Goal: Task Accomplishment & Management: Complete application form

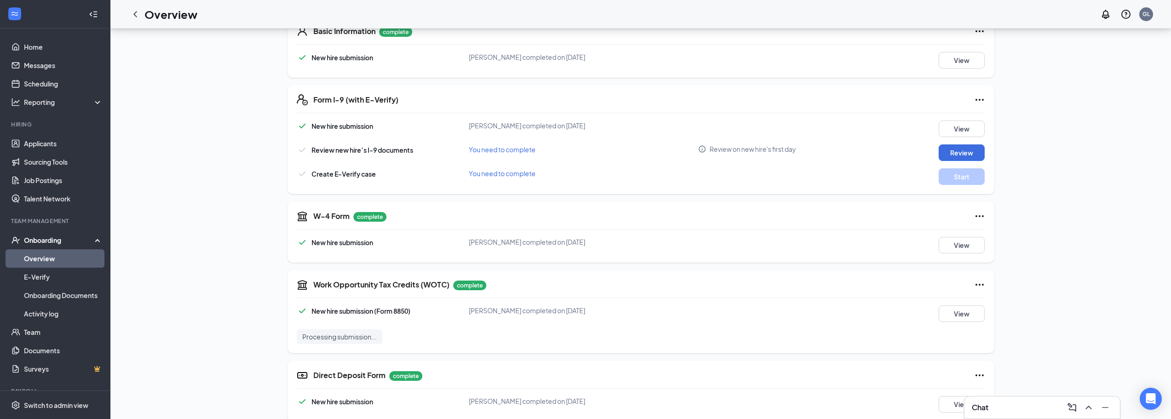
scroll to position [337, 0]
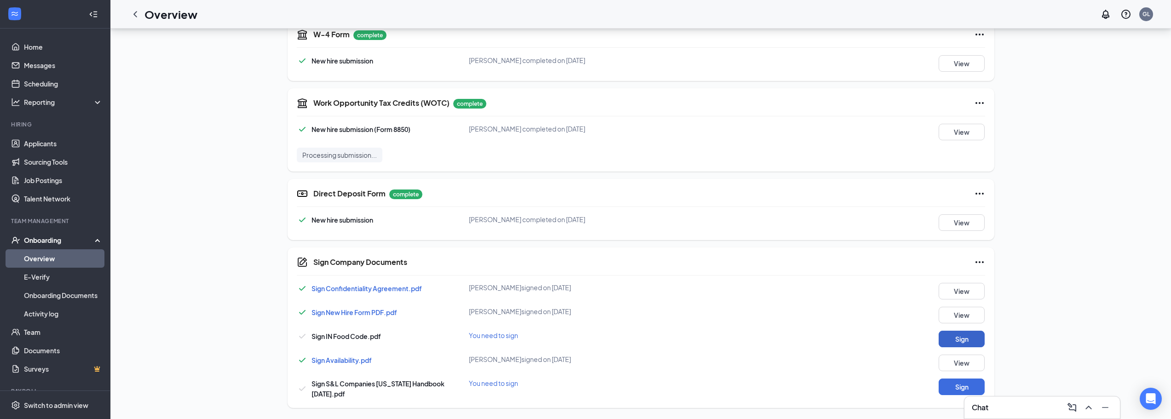
click at [959, 337] on button "Sign" at bounding box center [962, 339] width 46 height 17
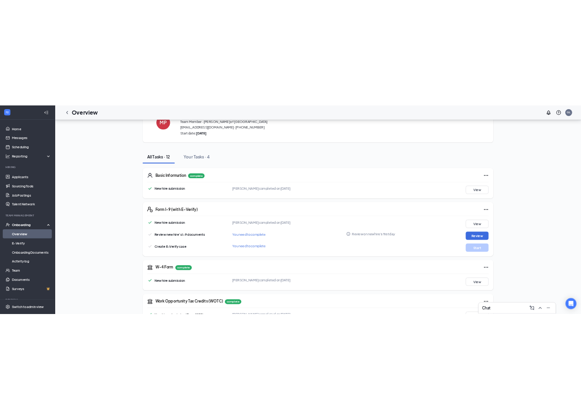
scroll to position [46, 0]
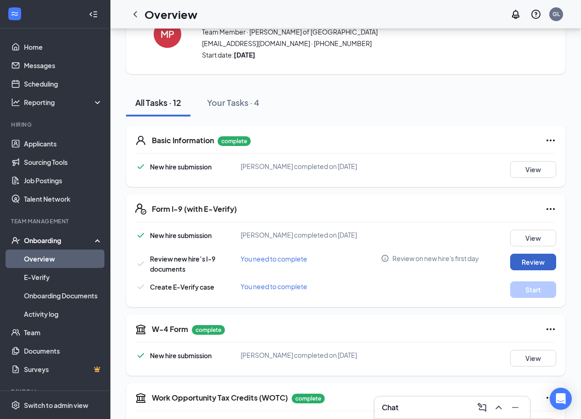
click at [553, 264] on button "Review" at bounding box center [533, 262] width 46 height 17
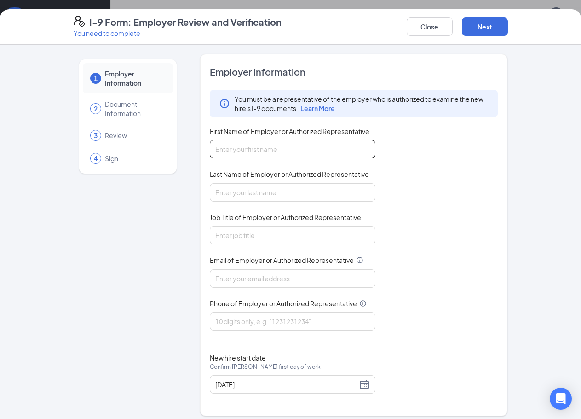
click at [330, 144] on input "First Name of Employer or Authorized Representative" at bounding box center [293, 149] width 166 height 18
type input "[PERSON_NAME]"
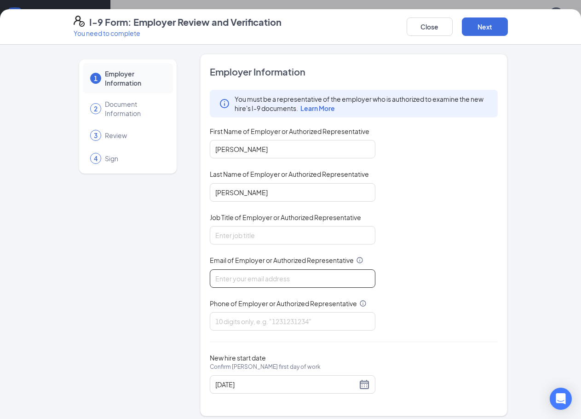
type input "[EMAIL_ADDRESS][DOMAIN_NAME]"
click at [289, 247] on div "You must be a representative of the employer who is authorized to examine the n…" at bounding box center [354, 210] width 289 height 241
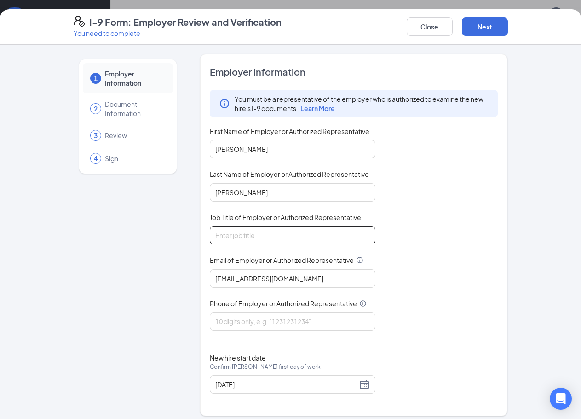
click at [286, 243] on input "Job Title of Employer or Authorized Representative" at bounding box center [293, 235] width 166 height 18
type input "GM"
click at [435, 232] on div "You must be a representative of the employer who is authorized to examine the n…" at bounding box center [354, 210] width 289 height 241
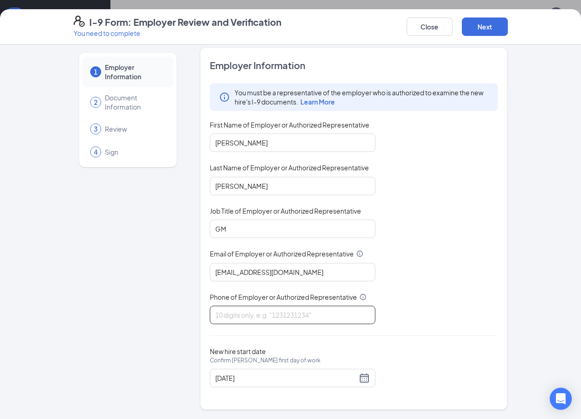
click at [339, 309] on input "Phone of Employer or Authorized Representative" at bounding box center [293, 315] width 166 height 18
type input "9415678554"
click at [432, 197] on div "You must be a representative of the employer who is authorized to examine the n…" at bounding box center [354, 203] width 289 height 241
click at [483, 28] on button "Next" at bounding box center [485, 26] width 46 height 18
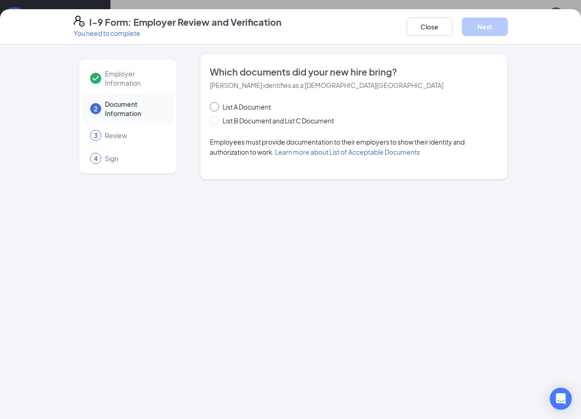
click at [219, 109] on span "List A Document" at bounding box center [247, 107] width 56 height 10
click at [216, 109] on input "List A Document" at bounding box center [213, 105] width 6 height 6
radio input "true"
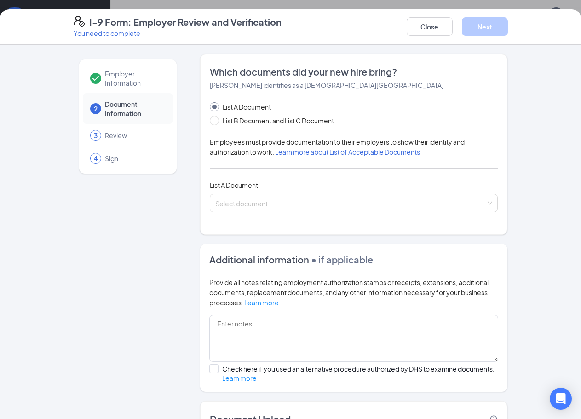
click at [330, 216] on div "Which documents did your new hire bring? Michael Wl Parks identifies as a citiz…" at bounding box center [354, 144] width 289 height 158
click at [328, 209] on span at bounding box center [350, 202] width 271 height 17
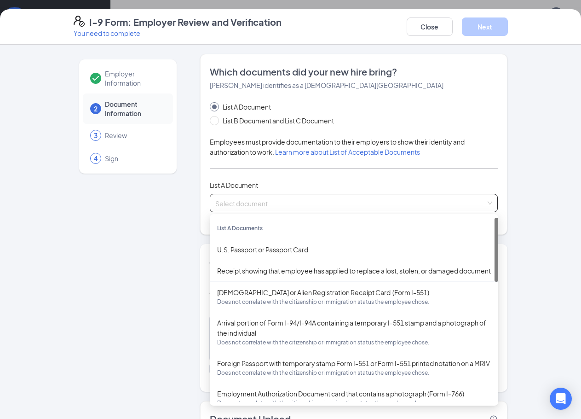
click at [326, 208] on span at bounding box center [350, 202] width 271 height 17
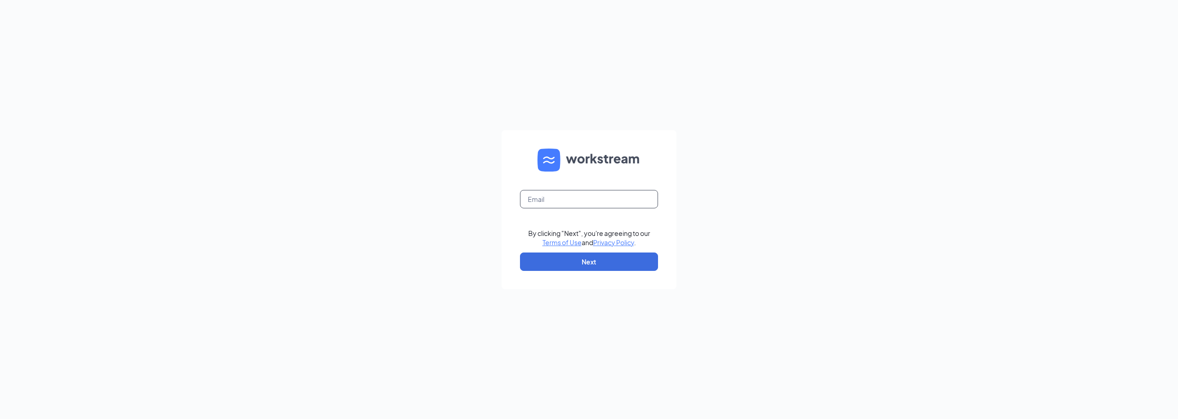
click at [542, 199] on input "text" at bounding box center [589, 199] width 138 height 18
type input "gmranchlake@bleedblue.net"
click at [569, 254] on button "Next" at bounding box center [589, 262] width 138 height 18
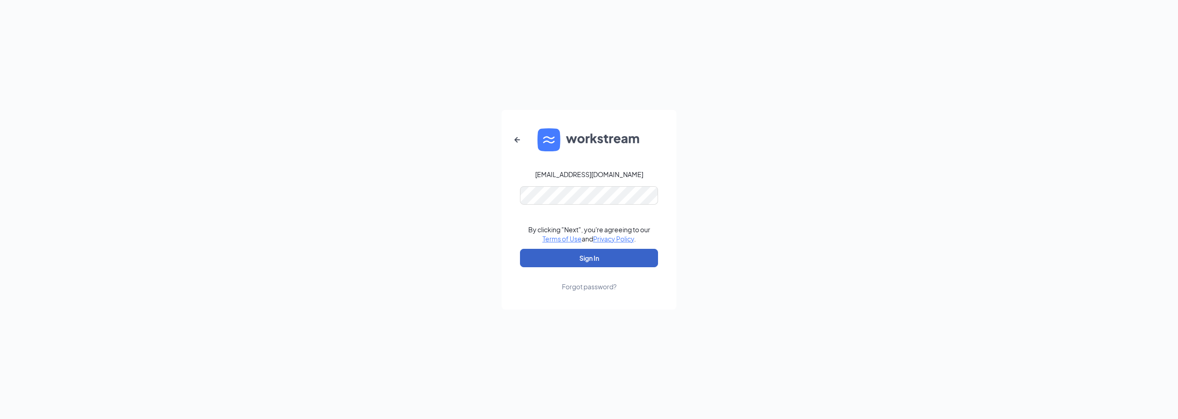
click at [574, 254] on button "Sign In" at bounding box center [589, 258] width 138 height 18
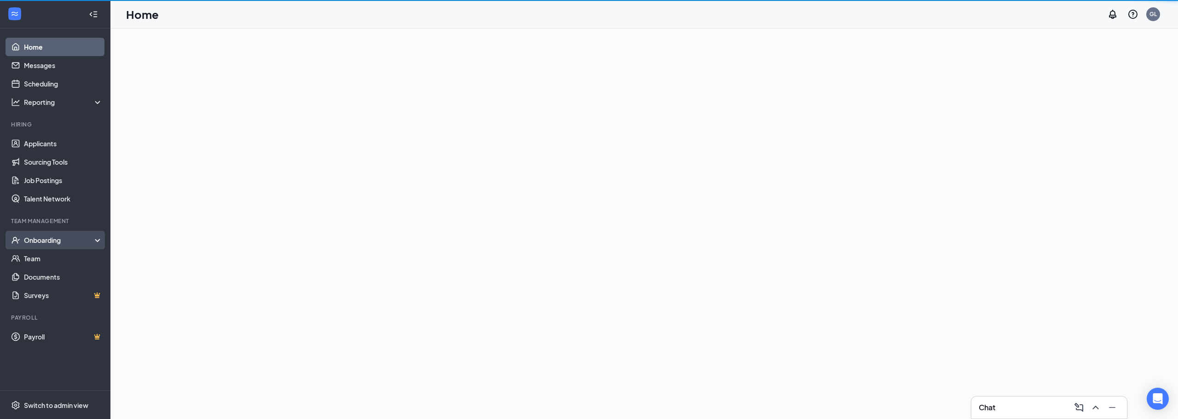
click at [55, 241] on div "Onboarding" at bounding box center [59, 240] width 71 height 9
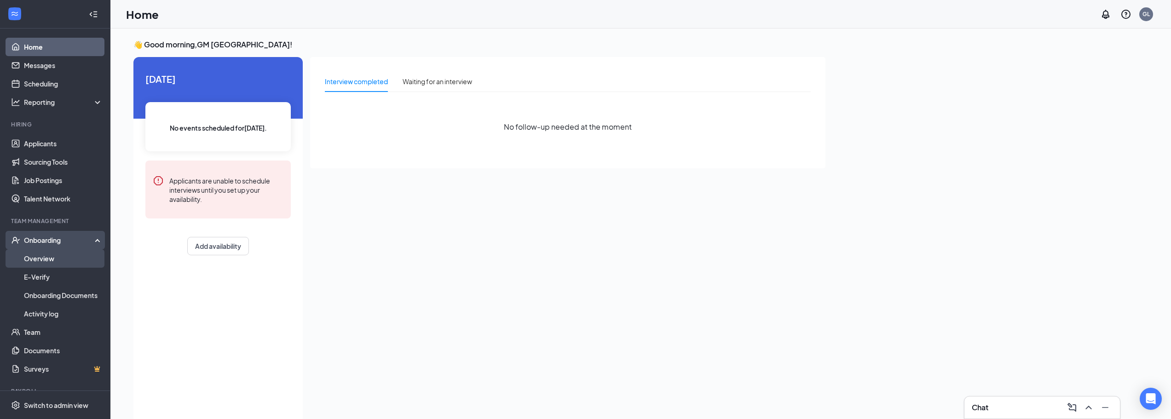
click at [51, 255] on link "Overview" at bounding box center [63, 258] width 79 height 18
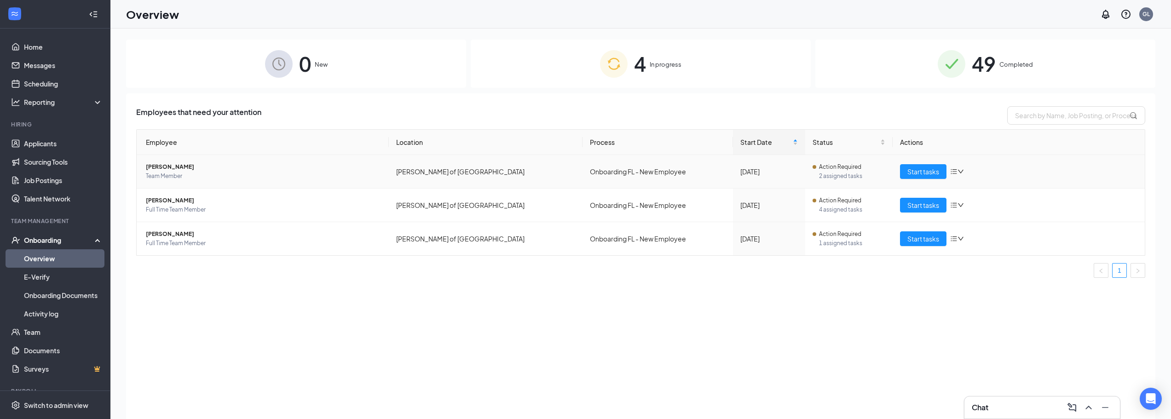
click at [169, 165] on span "[PERSON_NAME]" at bounding box center [264, 166] width 236 height 9
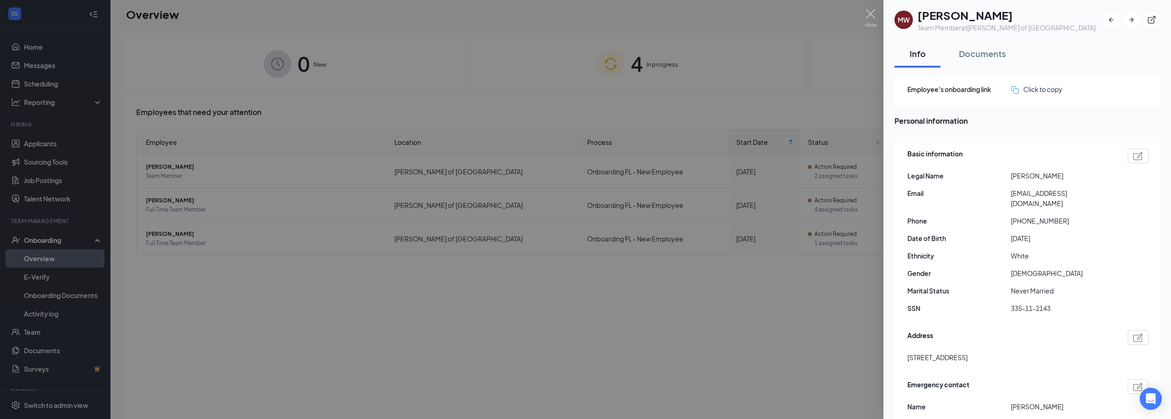
click at [871, 14] on img at bounding box center [871, 18] width 12 height 18
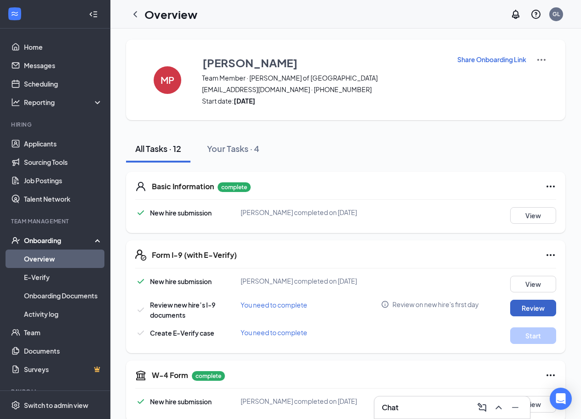
click at [531, 310] on button "Review" at bounding box center [533, 308] width 46 height 17
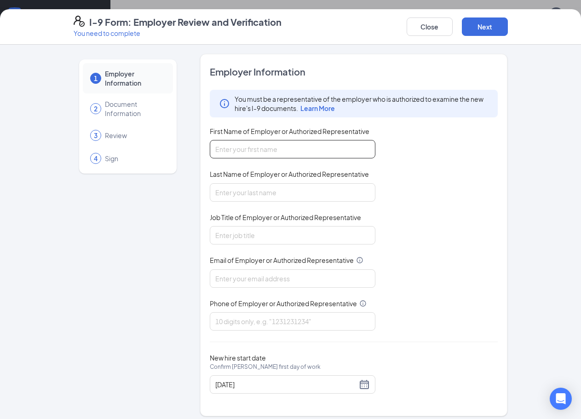
click at [272, 149] on input "First Name of Employer or Authorized Representative" at bounding box center [293, 149] width 166 height 18
type input "[PERSON_NAME]"
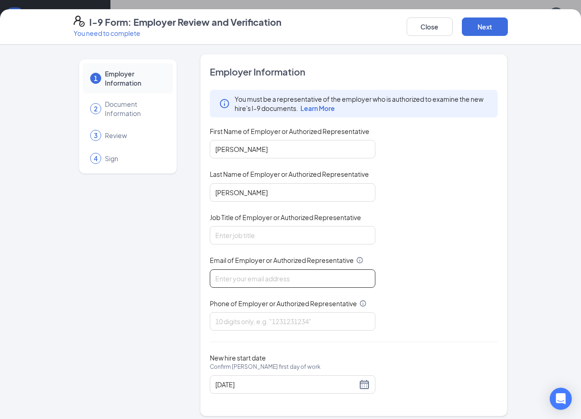
type input "[EMAIL_ADDRESS][DOMAIN_NAME]"
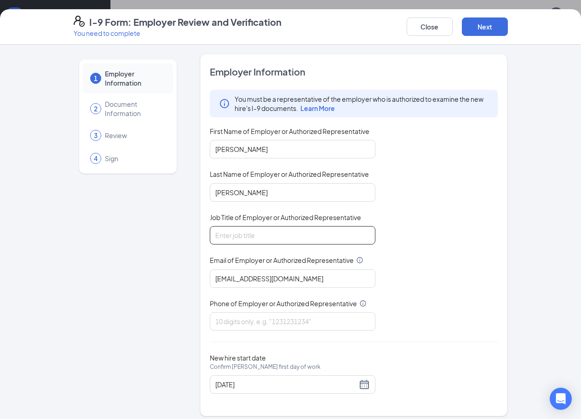
click at [255, 243] on input "Job Title of Employer or Authorized Representative" at bounding box center [293, 235] width 166 height 18
type input "GM"
click at [270, 320] on input "Phone of Employer or Authorized Representative" at bounding box center [293, 321] width 166 height 18
type input "9415678554"
click at [451, 229] on div "You must be a representative of the employer who is authorized to examine the n…" at bounding box center [354, 210] width 289 height 241
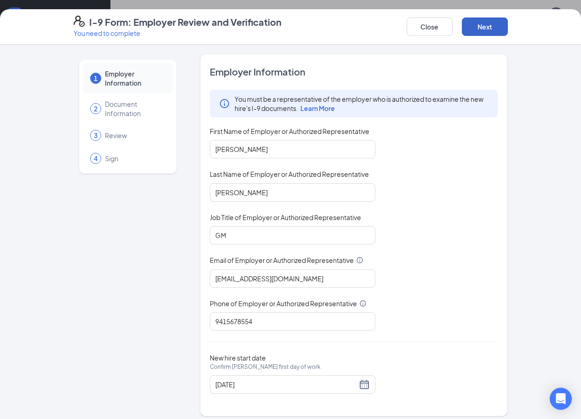
click at [483, 32] on button "Next" at bounding box center [485, 26] width 46 height 18
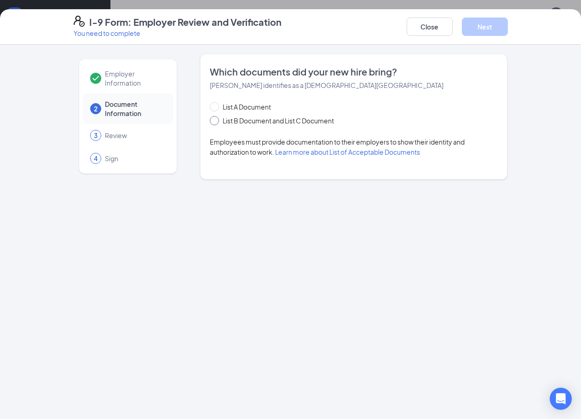
click at [212, 121] on input "List B Document and List C Document" at bounding box center [213, 119] width 6 height 6
radio input "true"
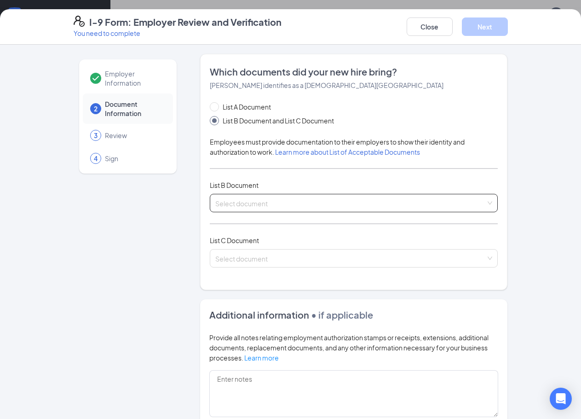
click at [380, 204] on input "search" at bounding box center [350, 201] width 271 height 14
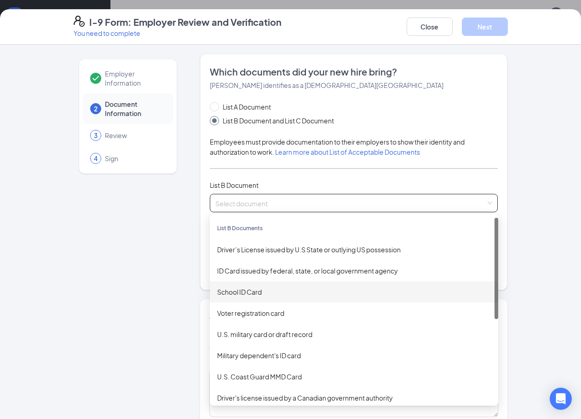
click at [347, 290] on div "School ID Card" at bounding box center [354, 292] width 274 height 10
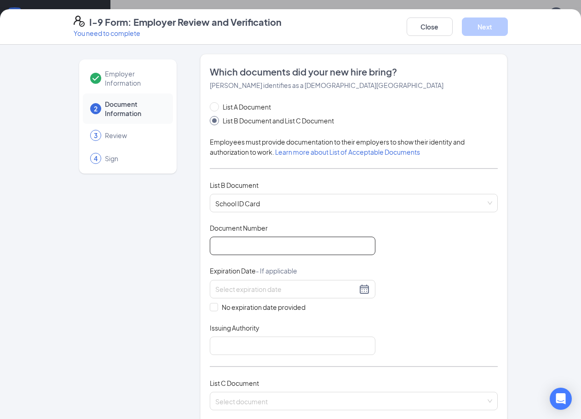
click at [324, 248] on input "Document Number" at bounding box center [293, 246] width 166 height 18
type input "M"
type input "008"
click at [272, 282] on div at bounding box center [293, 289] width 166 height 18
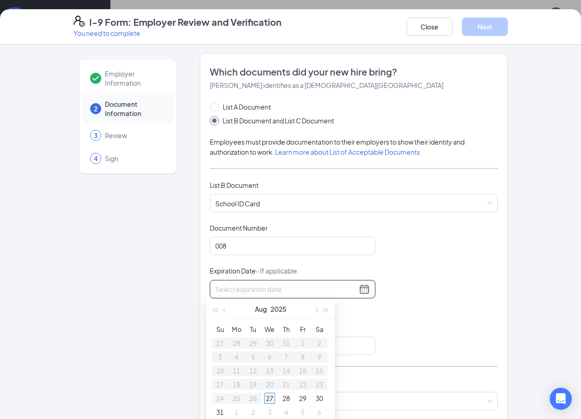
type input "[DATE]"
click at [446, 315] on div "Document Title School ID Card Document Number 008 Expiration Date - If applicab…" at bounding box center [354, 289] width 289 height 132
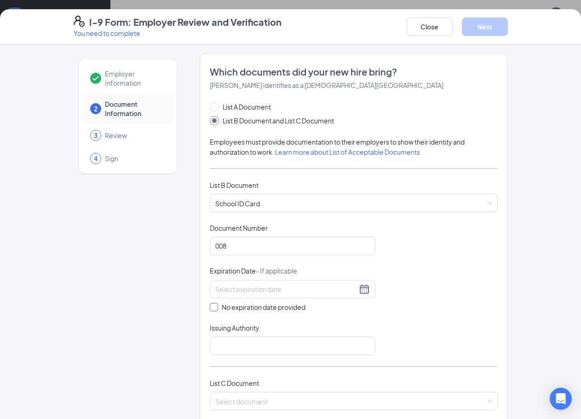
click at [213, 305] on span at bounding box center [214, 307] width 8 height 8
click at [213, 305] on input "No expiration date provided" at bounding box center [213, 306] width 6 height 6
checkbox input "true"
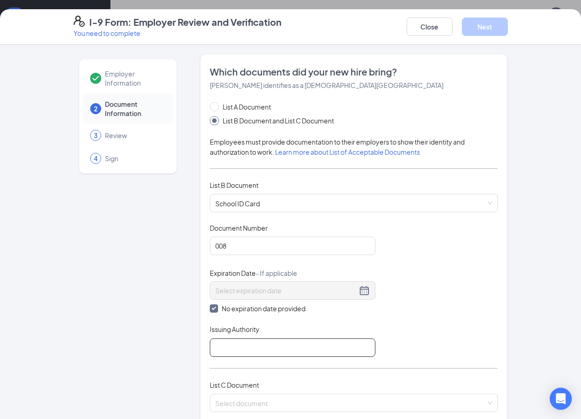
click at [285, 355] on input "Issuing Authority" at bounding box center [293, 347] width 166 height 18
type input "[GEOGRAPHIC_DATA]"
drag, startPoint x: 430, startPoint y: 299, endPoint x: 425, endPoint y: 295, distance: 6.0
click at [429, 298] on div "Document Title School ID Card Document Number 008 Expiration Date - If applicab…" at bounding box center [354, 289] width 289 height 133
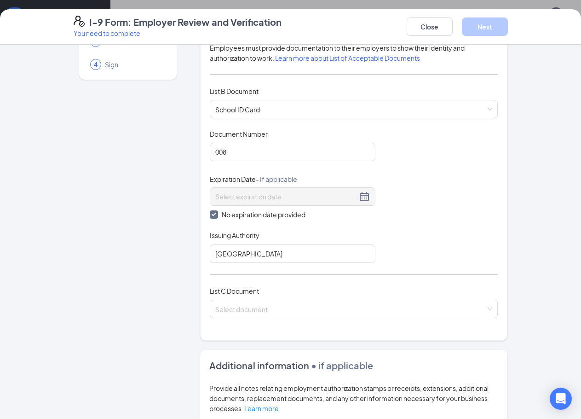
scroll to position [138, 0]
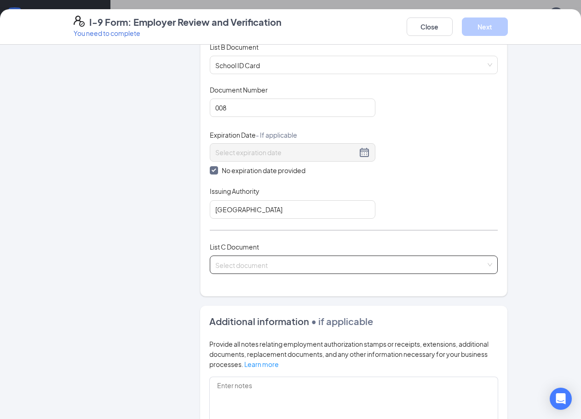
click at [359, 263] on input "search" at bounding box center [350, 263] width 271 height 14
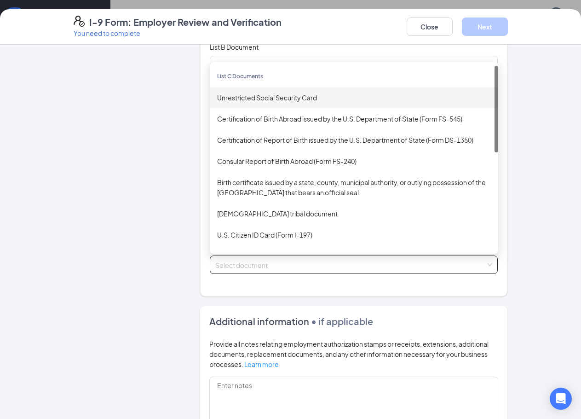
click at [237, 101] on div "Unrestricted Social Security Card" at bounding box center [354, 97] width 274 height 10
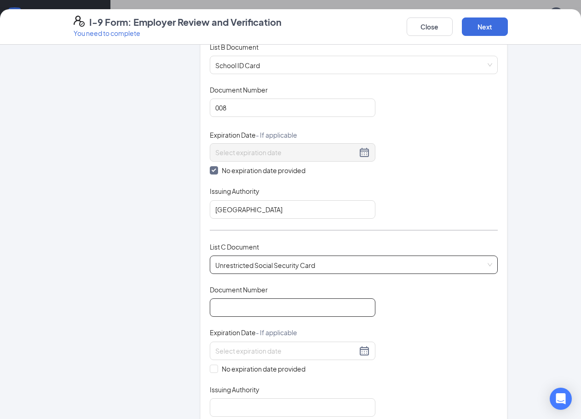
click at [259, 300] on input "Document Number" at bounding box center [293, 307] width 166 height 18
type input "335112143"
click at [210, 369] on input "No expiration date provided" at bounding box center [213, 367] width 6 height 6
checkbox input "true"
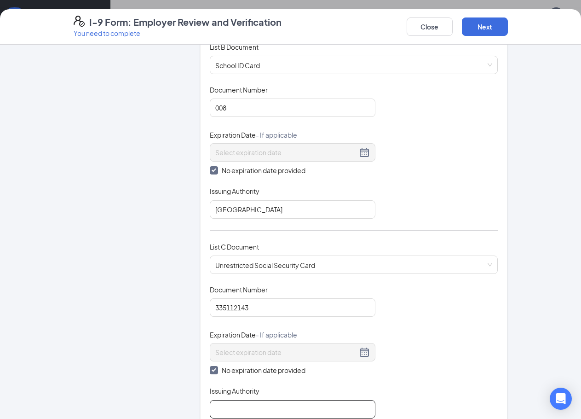
click at [218, 405] on input "Issuing Authority" at bounding box center [293, 409] width 166 height 18
type input "Social Security Administration"
click at [419, 321] on div "Document Title Unrestricted Social Security Card Document Number 335112143 Expi…" at bounding box center [354, 351] width 289 height 133
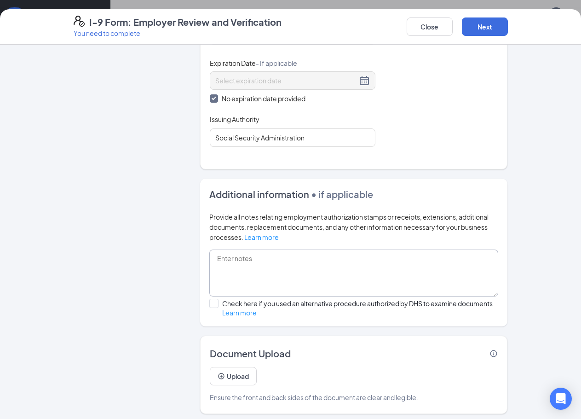
scroll to position [414, 0]
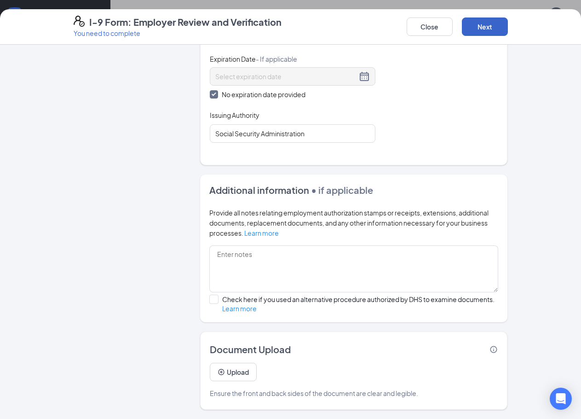
click at [484, 28] on button "Next" at bounding box center [485, 26] width 46 height 18
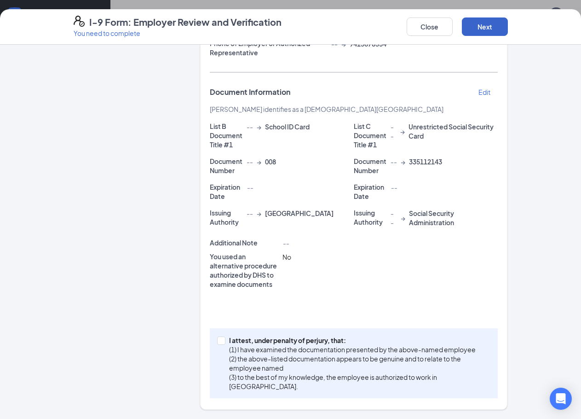
scroll to position [182, 0]
click at [217, 341] on input "I attest, under penalty of [PERSON_NAME], that: (1) I have examined the documen…" at bounding box center [220, 339] width 6 height 6
checkbox input "true"
click at [481, 30] on button "Next" at bounding box center [485, 26] width 46 height 18
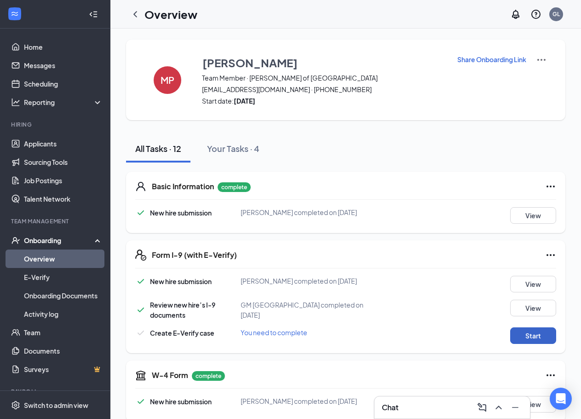
click at [545, 335] on button "Start" at bounding box center [533, 335] width 46 height 17
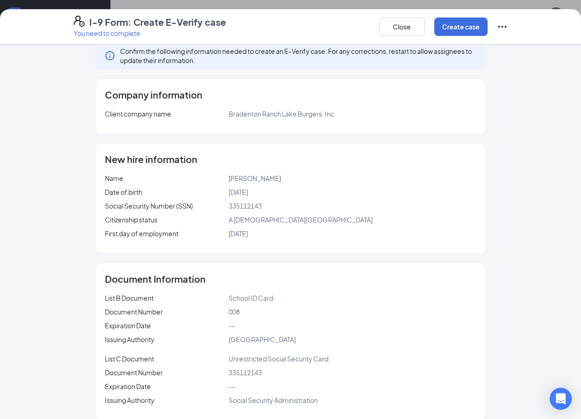
scroll to position [23, 0]
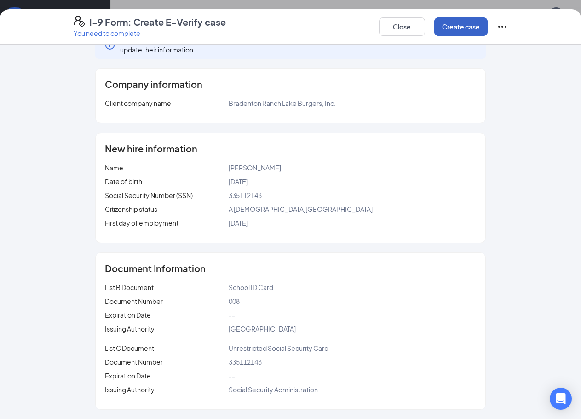
click at [444, 27] on button "Create case" at bounding box center [460, 26] width 53 height 18
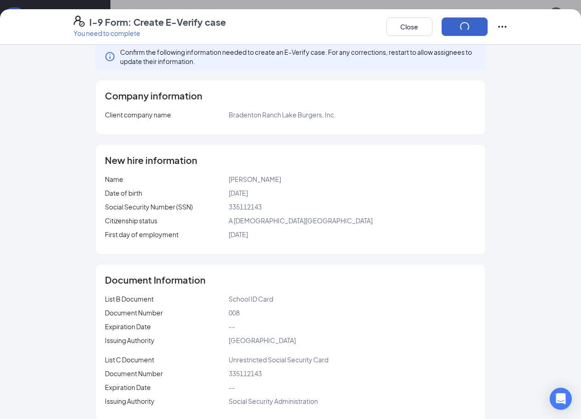
scroll to position [0, 0]
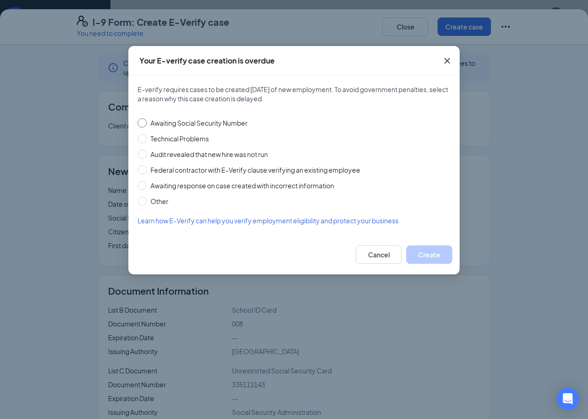
click at [138, 121] on input "Awaiting Social Security Number" at bounding box center [142, 122] width 9 height 9
radio input "true"
click at [435, 255] on button "Create" at bounding box center [429, 254] width 46 height 18
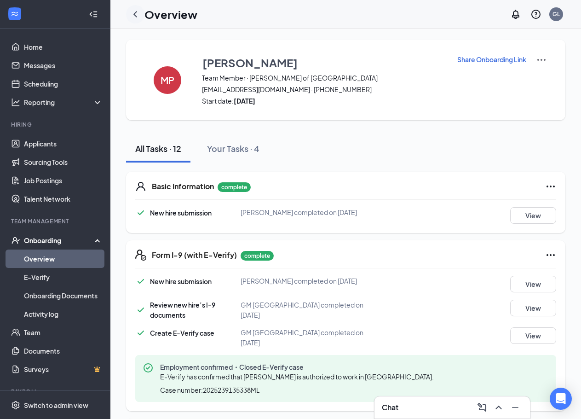
click at [138, 11] on icon "ChevronLeft" at bounding box center [135, 14] width 11 height 11
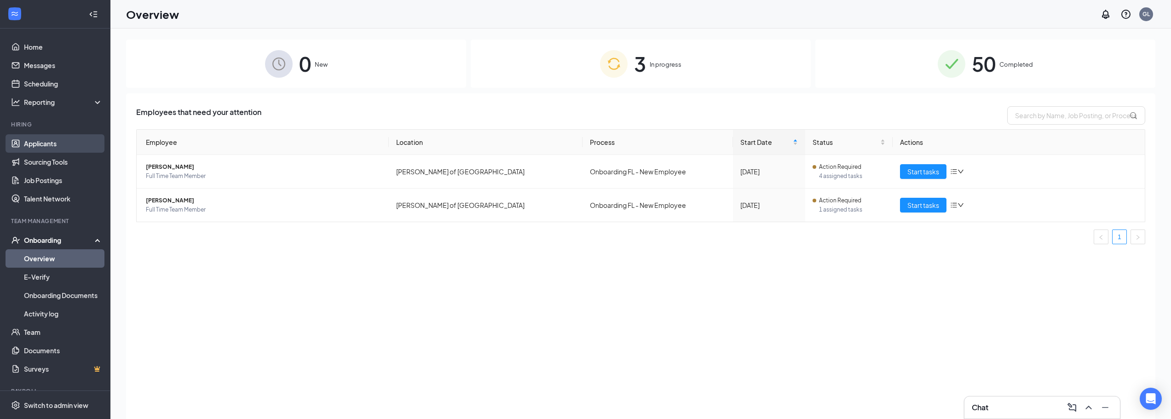
click at [52, 143] on link "Applicants" at bounding box center [63, 143] width 79 height 18
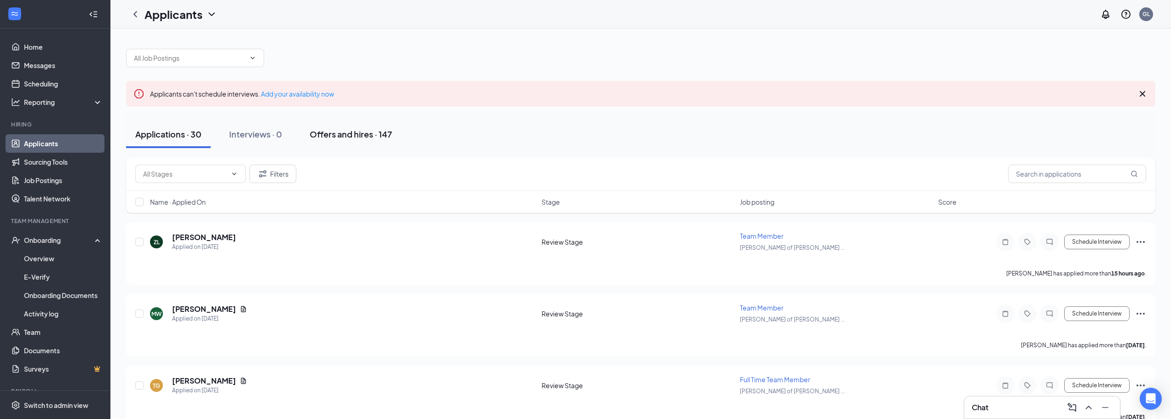
click at [346, 133] on div "Offers and hires · 147" at bounding box center [351, 134] width 82 height 12
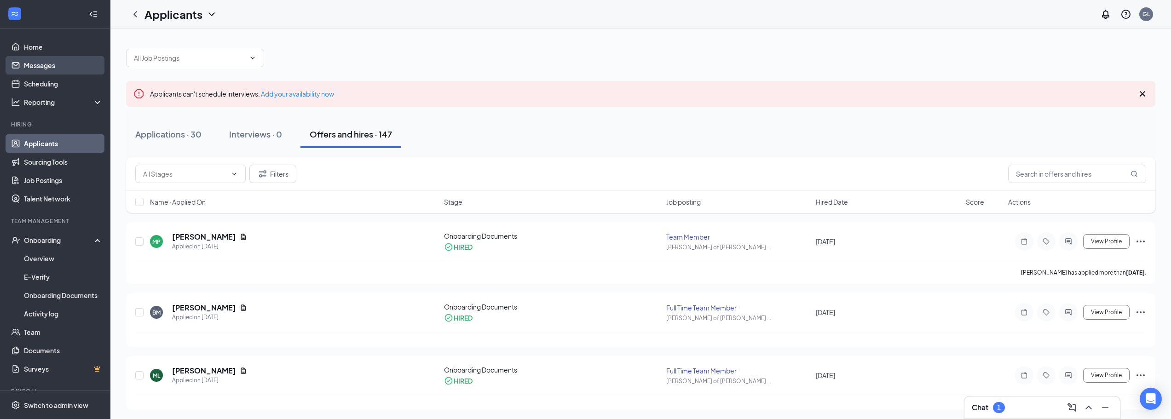
click at [72, 73] on link "Messages" at bounding box center [63, 65] width 79 height 18
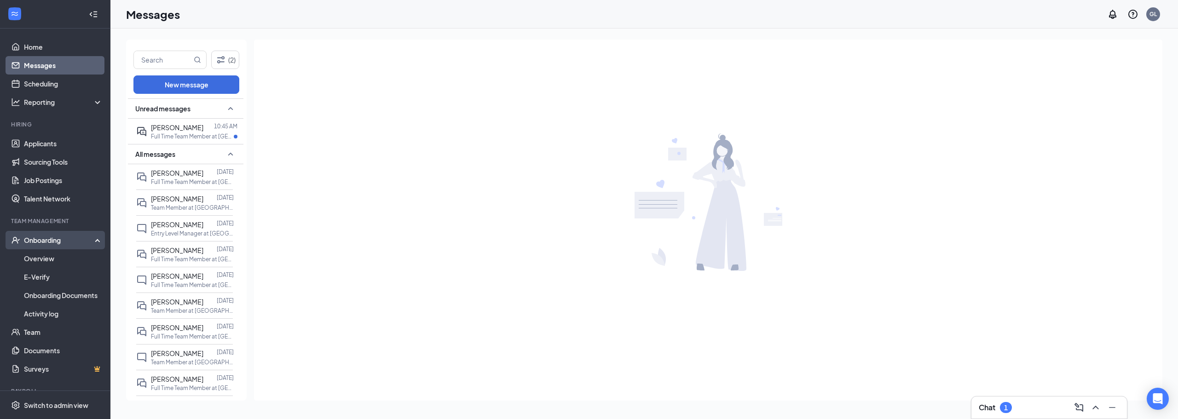
click at [37, 238] on div "Onboarding" at bounding box center [59, 240] width 71 height 9
click at [39, 241] on div "Onboarding" at bounding box center [59, 240] width 71 height 9
click at [41, 256] on link "Overview" at bounding box center [63, 258] width 79 height 18
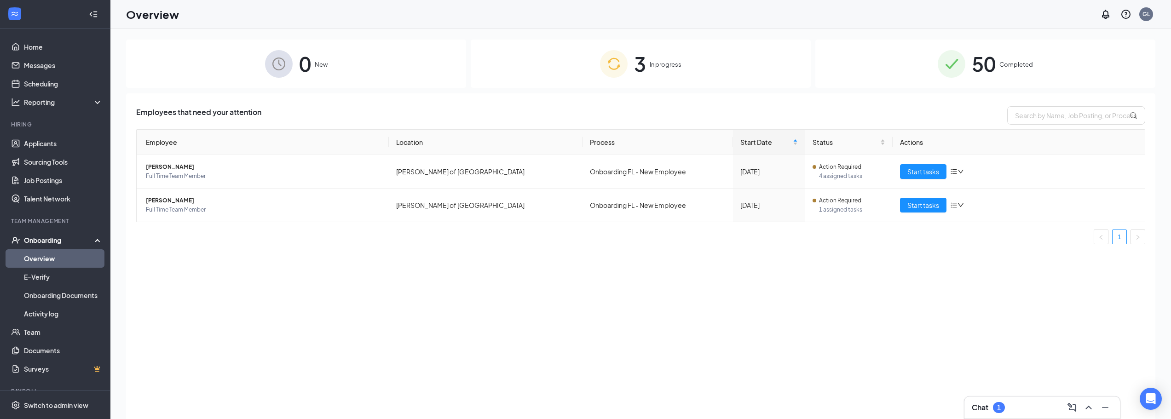
click at [588, 73] on div "50 Completed" at bounding box center [985, 64] width 340 height 48
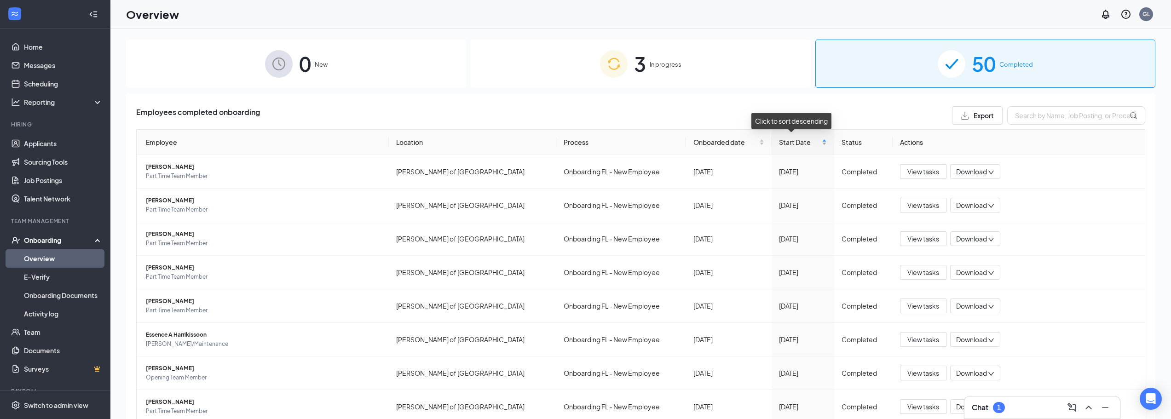
click at [588, 146] on div "Start Date" at bounding box center [803, 142] width 48 height 10
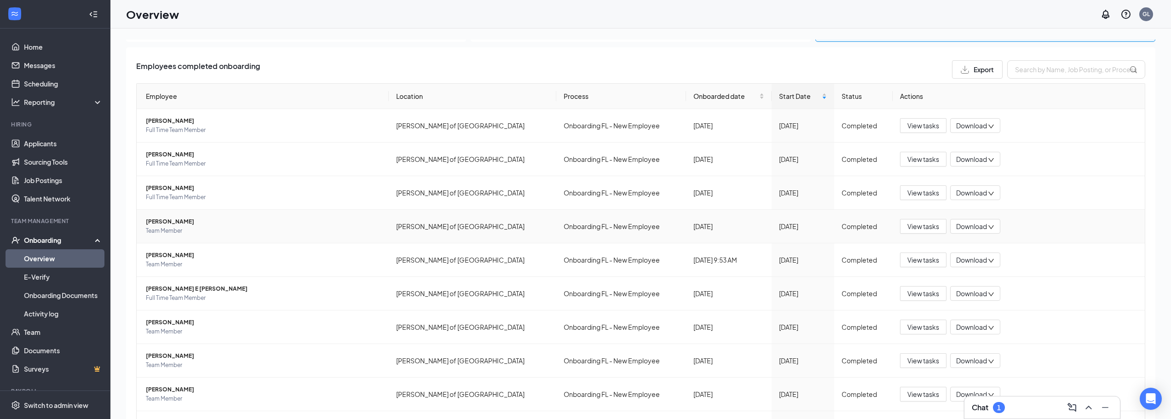
scroll to position [92, 0]
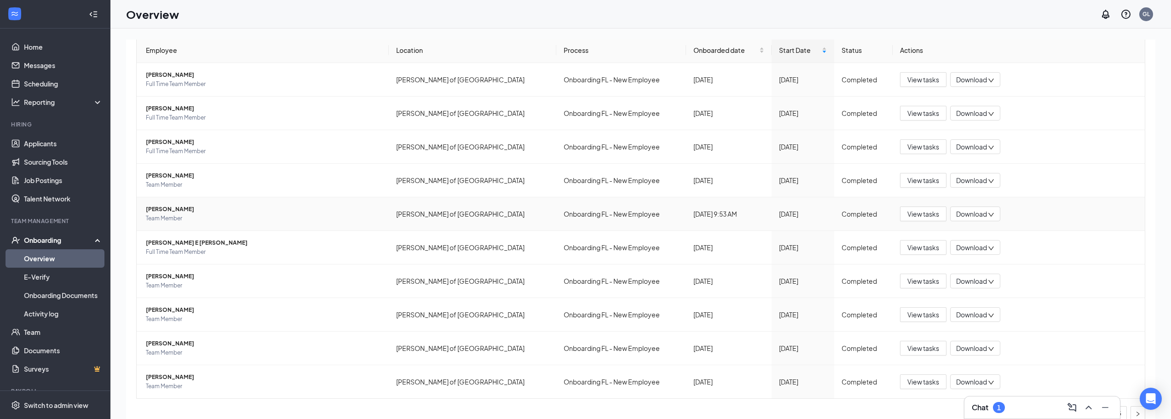
click at [186, 214] on span "[PERSON_NAME]" at bounding box center [264, 209] width 236 height 9
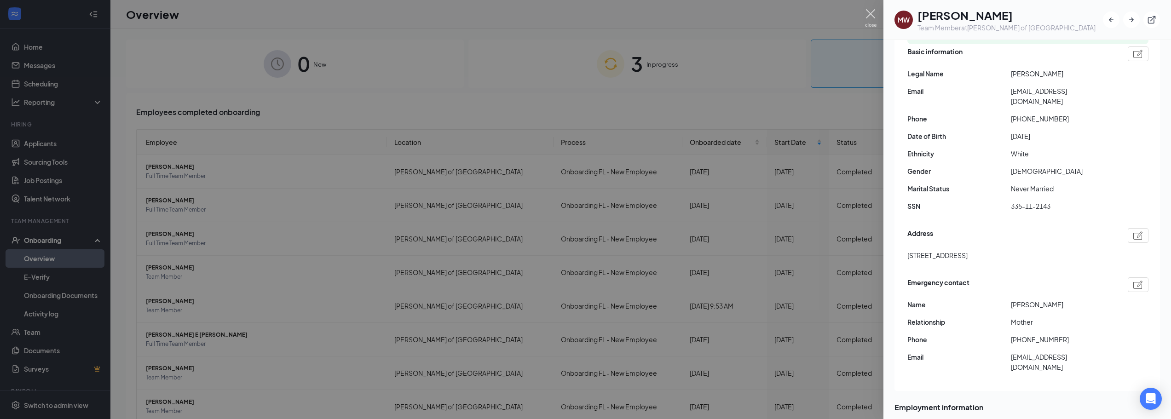
click at [588, 14] on img at bounding box center [871, 18] width 12 height 18
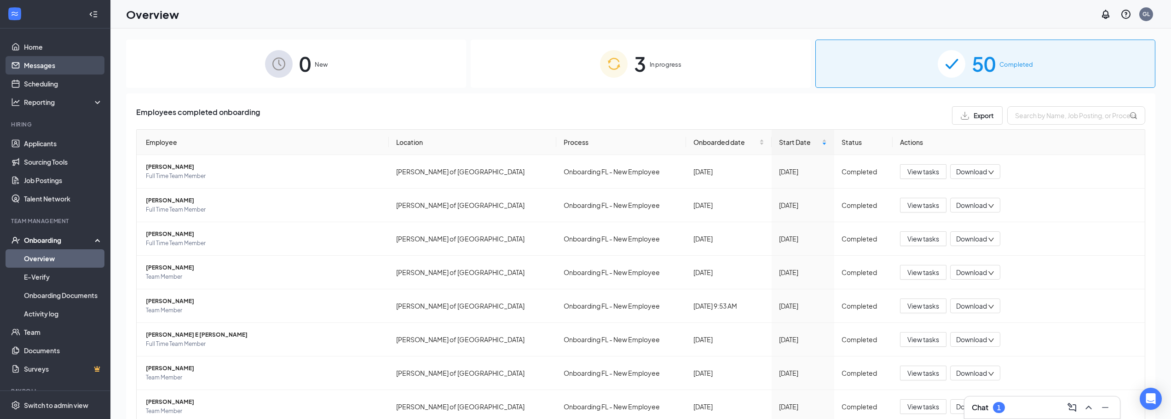
click at [24, 69] on link "Messages" at bounding box center [63, 65] width 79 height 18
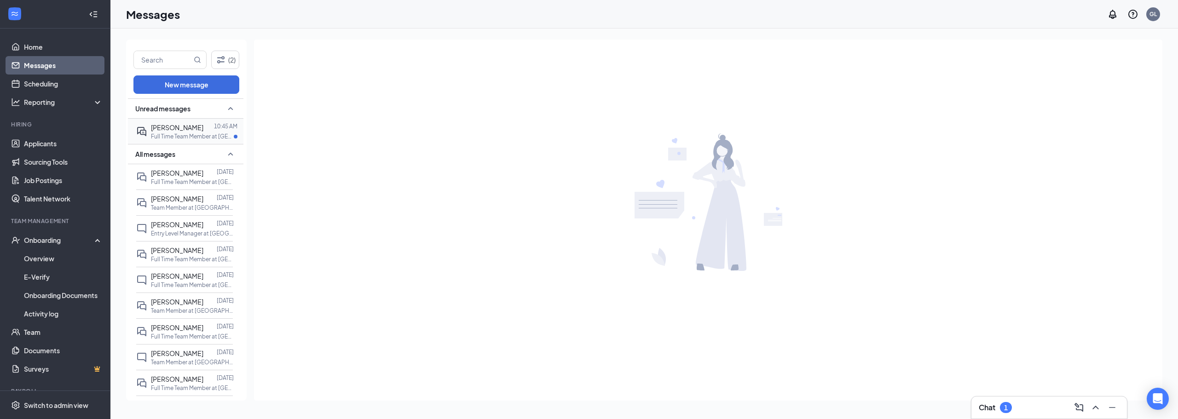
click at [156, 123] on div "[PERSON_NAME]" at bounding box center [177, 127] width 52 height 10
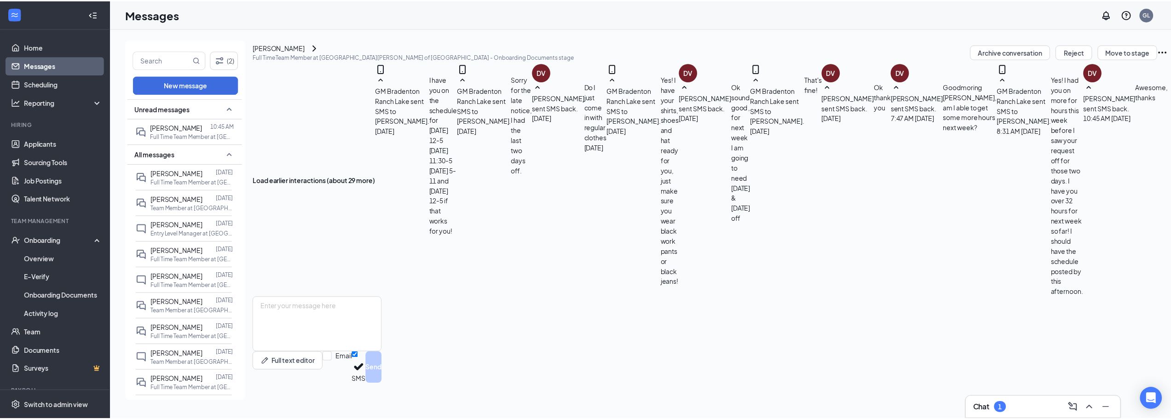
scroll to position [302, 0]
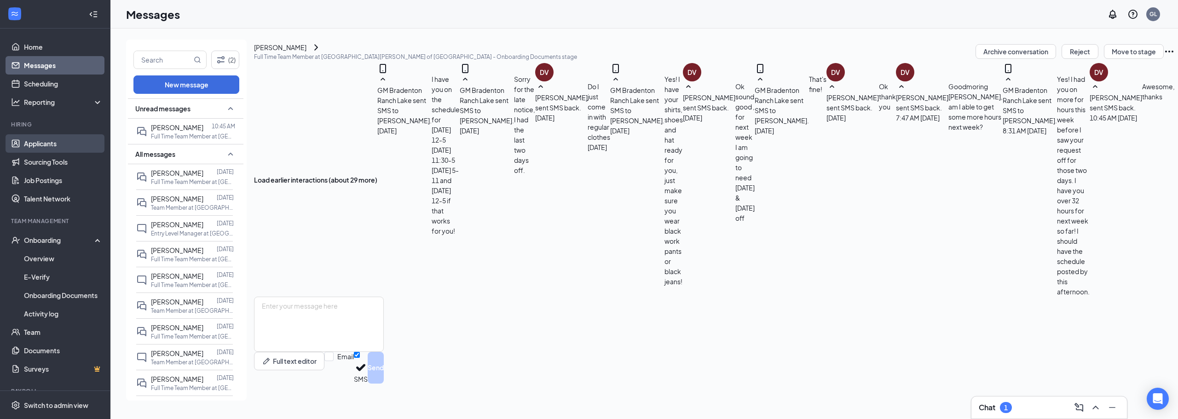
click at [49, 144] on link "Applicants" at bounding box center [63, 143] width 79 height 18
